Goal: Task Accomplishment & Management: Manage account settings

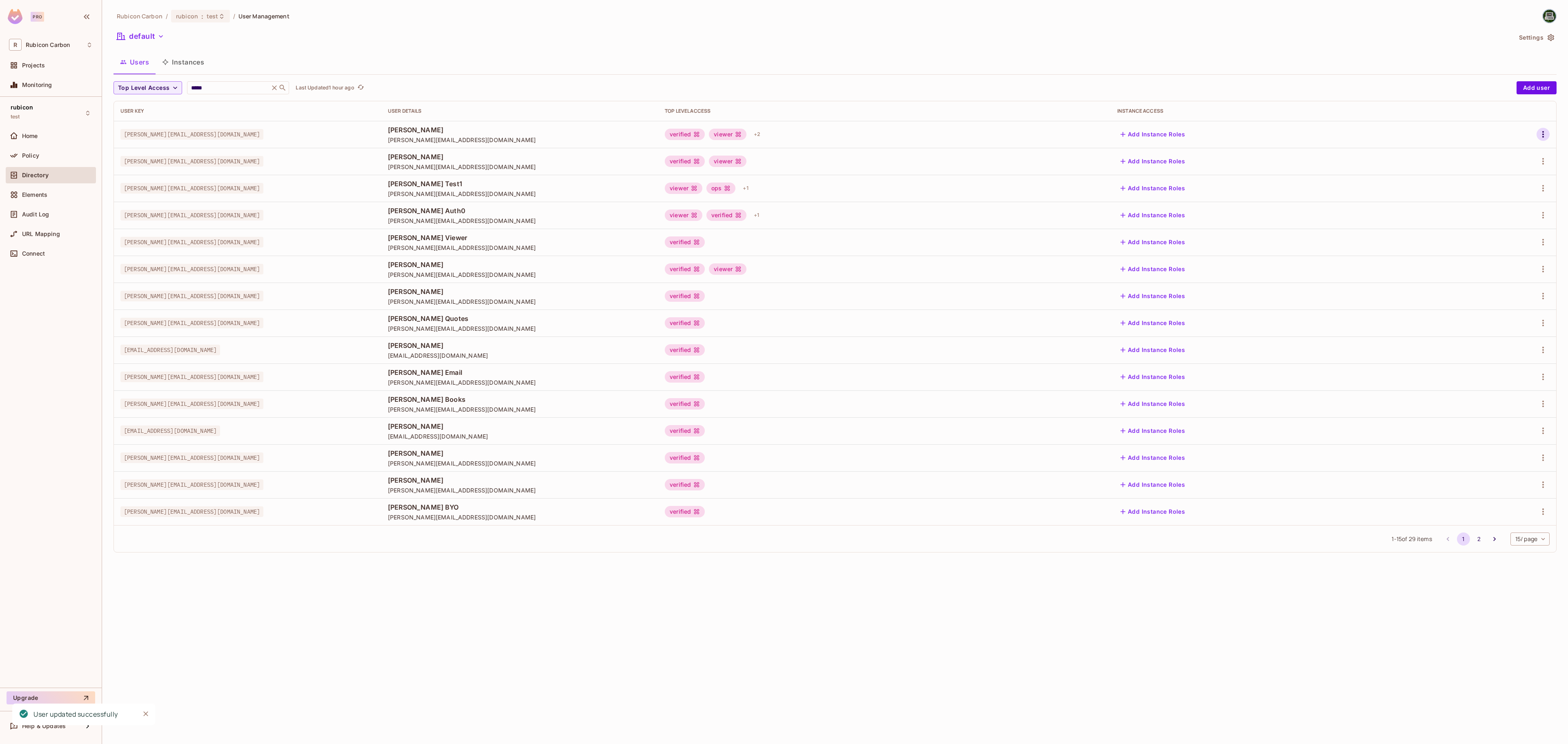
click at [1541, 136] on icon "button" at bounding box center [1543, 135] width 10 height 10
click at [1492, 158] on span "Edit" at bounding box center [1500, 153] width 16 height 13
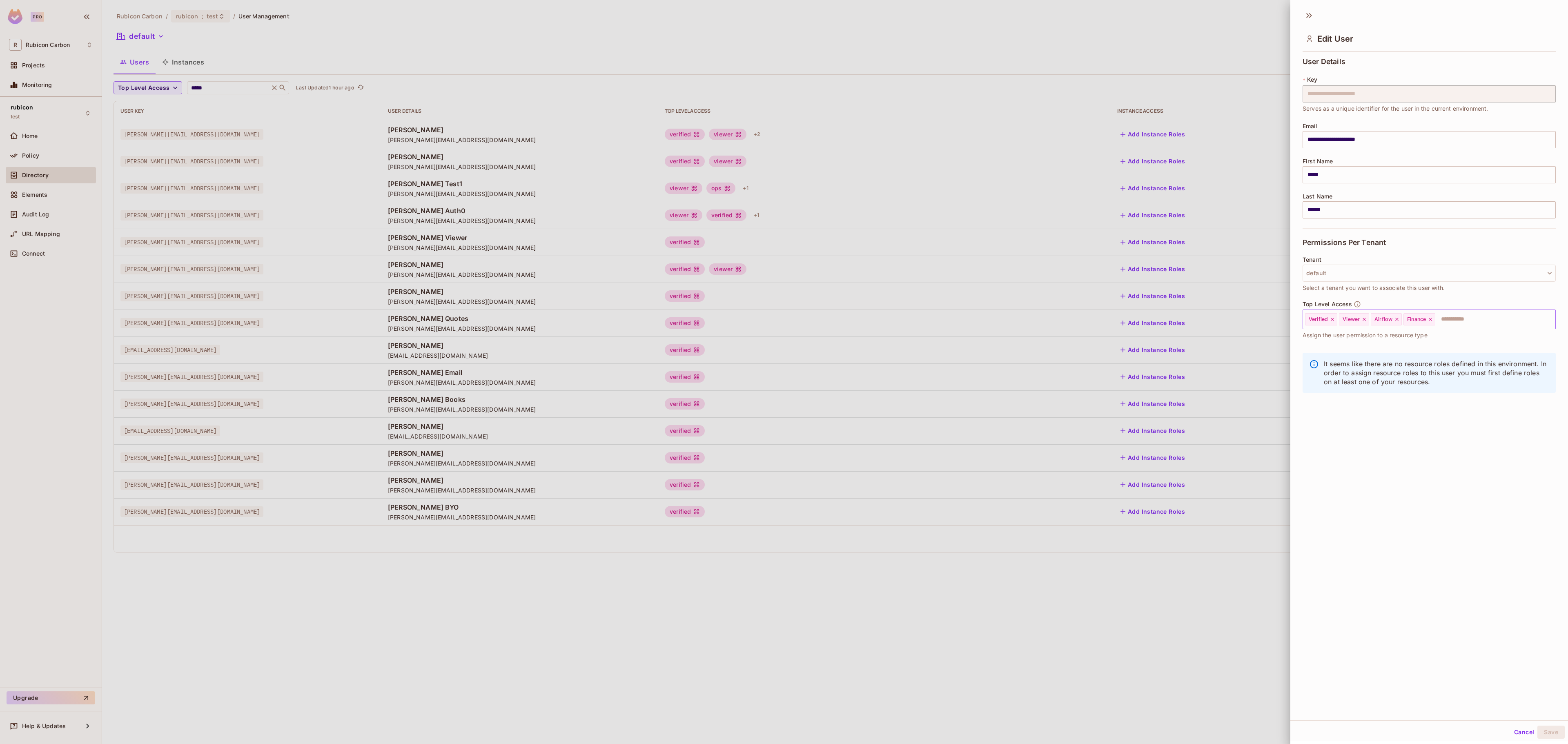
click at [1433, 318] on icon at bounding box center [1430, 319] width 5 height 5
click at [1433, 318] on input "text" at bounding box center [1471, 319] width 137 height 16
click at [1374, 455] on li "Trader" at bounding box center [1417, 458] width 229 height 15
click at [1538, 731] on button "Save" at bounding box center [1551, 732] width 27 height 13
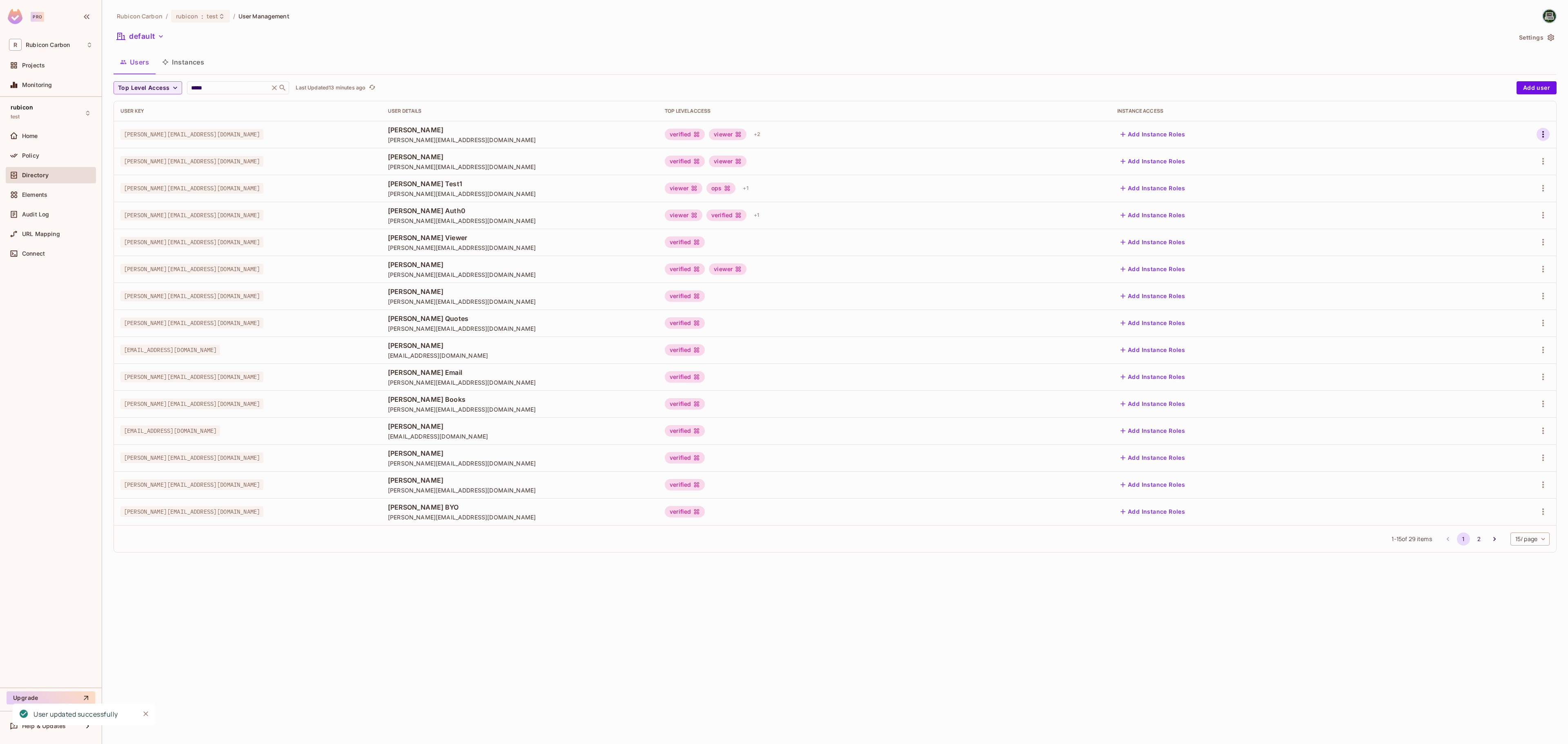
click at [1538, 133] on icon "button" at bounding box center [1543, 135] width 10 height 10
click at [1508, 144] on ul "Edit Edit Attributes Delete User" at bounding box center [1507, 172] width 72 height 60
click at [1501, 153] on div "Edit" at bounding box center [1500, 153] width 11 height 8
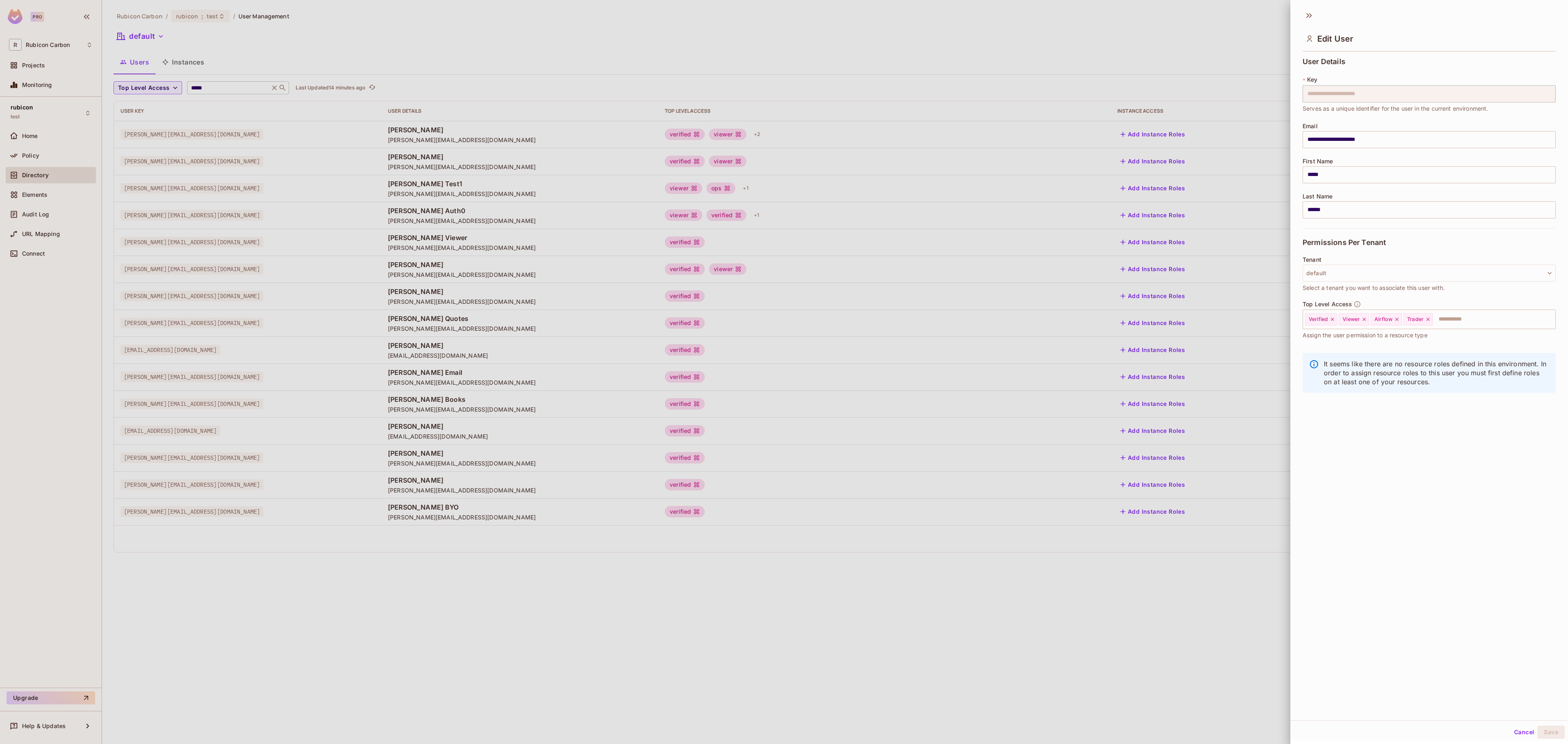
drag, startPoint x: 226, startPoint y: 85, endPoint x: 214, endPoint y: 89, distance: 12.6
click at [214, 89] on div at bounding box center [784, 372] width 1568 height 744
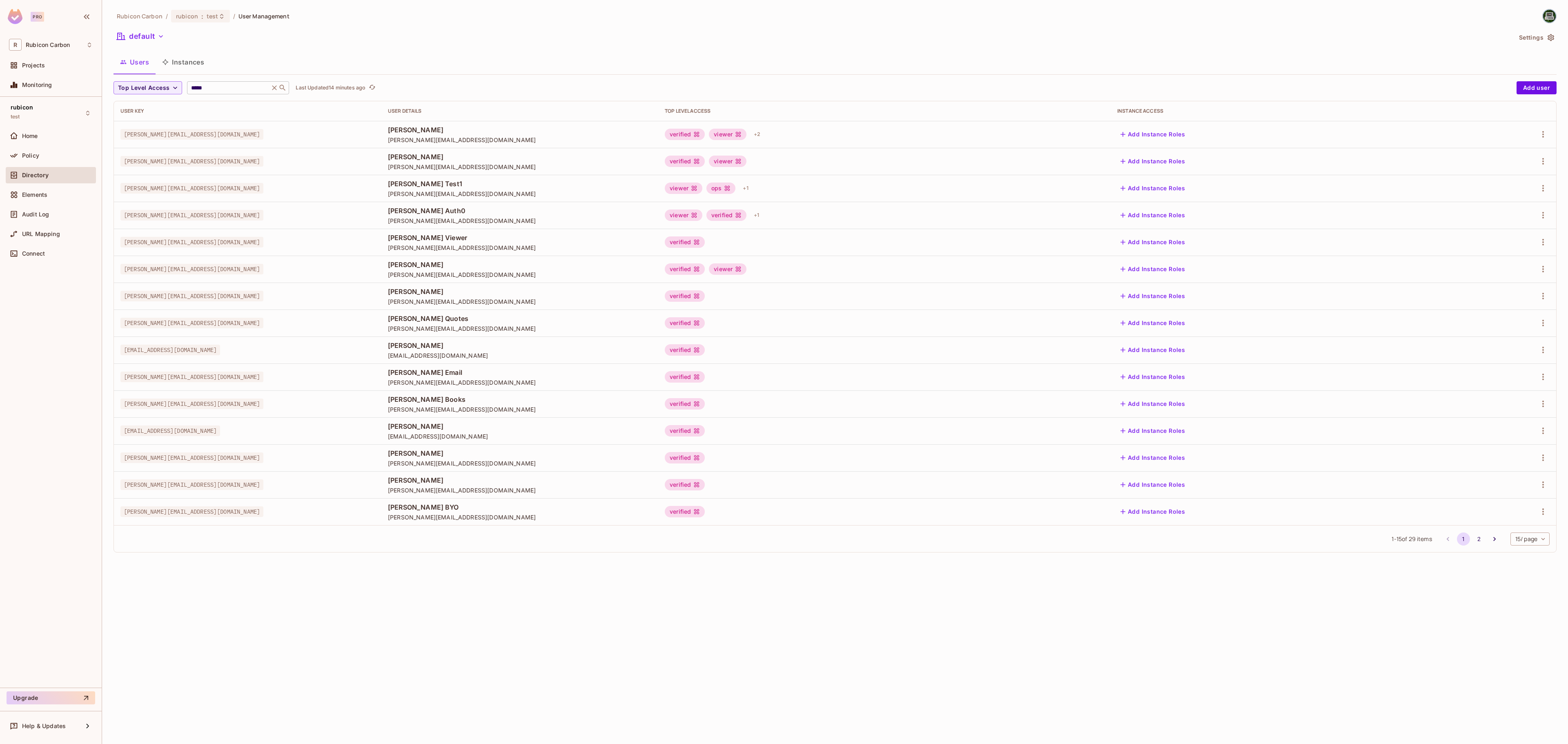
click at [214, 89] on input "*****" at bounding box center [228, 88] width 77 height 8
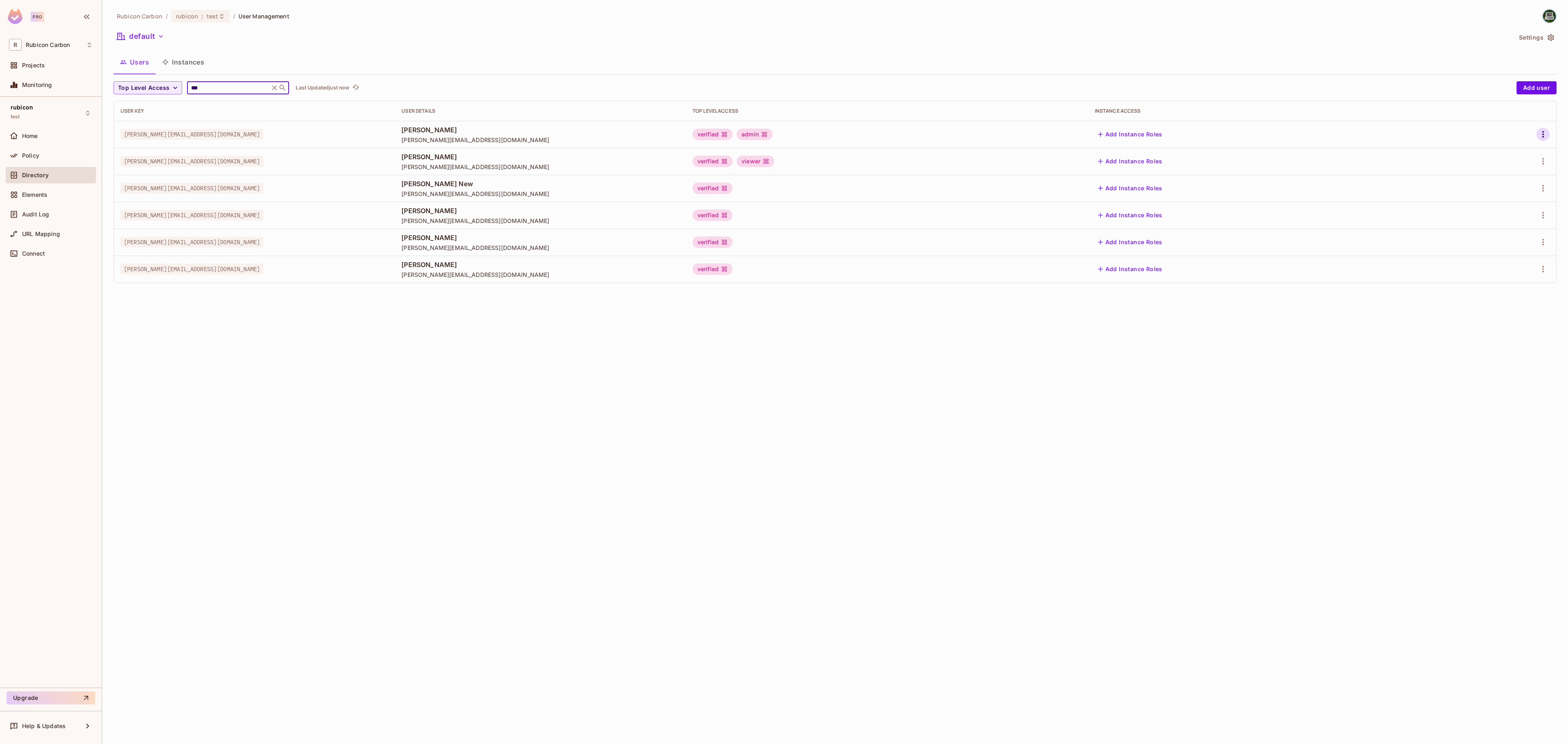
type input "***"
click at [1541, 134] on icon "button" at bounding box center [1543, 135] width 10 height 10
click at [1517, 150] on li "Edit" at bounding box center [1507, 154] width 72 height 18
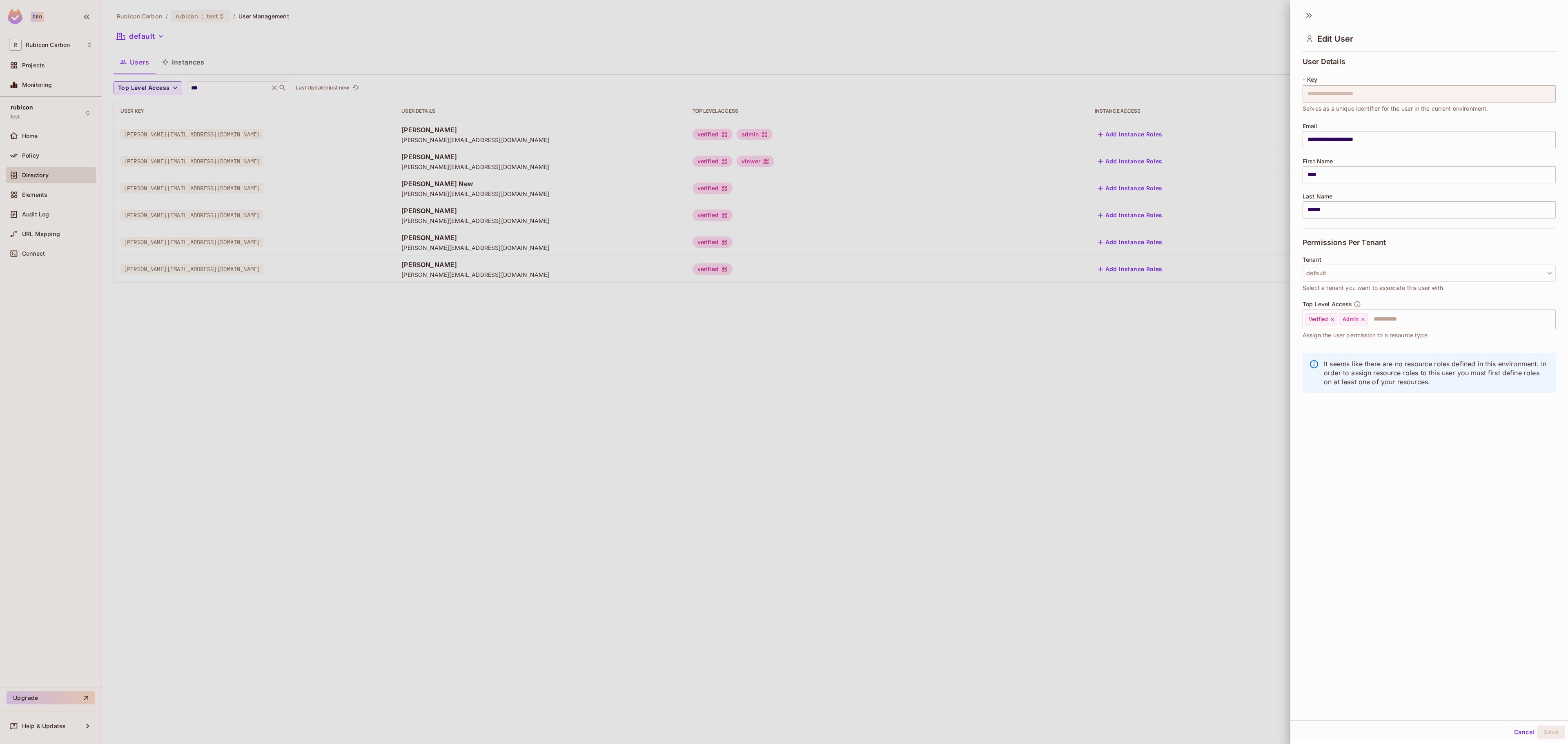
click at [1116, 377] on div at bounding box center [784, 372] width 1568 height 744
